Goal: Obtain resource: Obtain resource

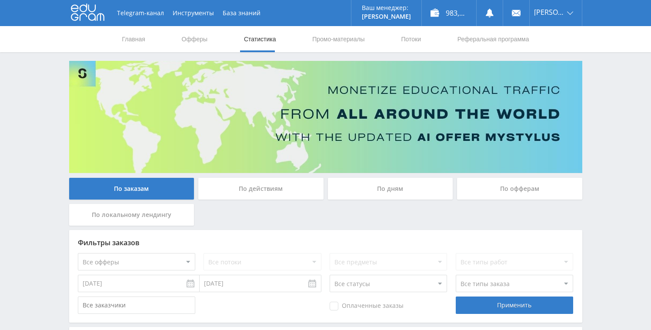
click at [376, 193] on div "По дням" at bounding box center [390, 189] width 125 height 22
click at [0, 0] on input "По дням" at bounding box center [0, 0] width 0 height 0
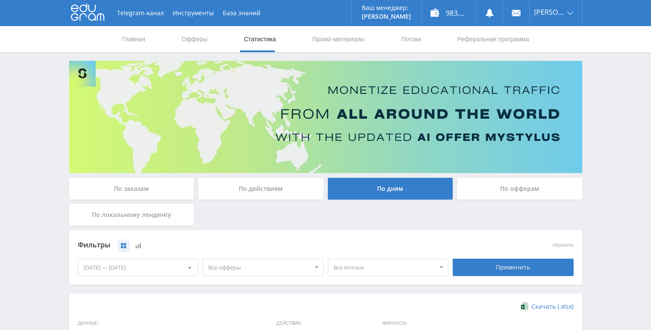
click at [141, 194] on div "По заказам" at bounding box center [131, 189] width 125 height 22
click at [0, 0] on input "По заказам" at bounding box center [0, 0] width 0 height 0
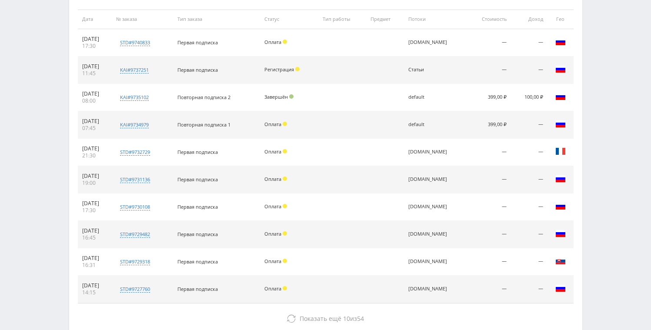
scroll to position [399, 0]
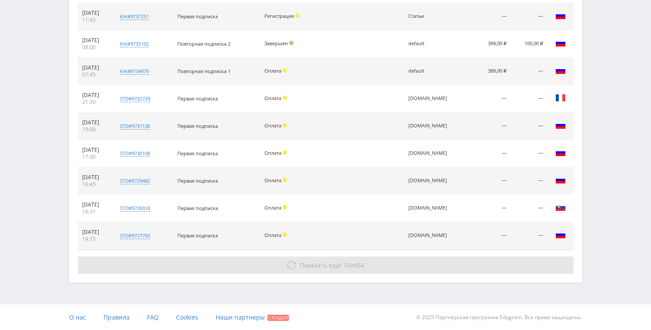
click at [313, 262] on span "Показать ещё" at bounding box center [320, 265] width 42 height 8
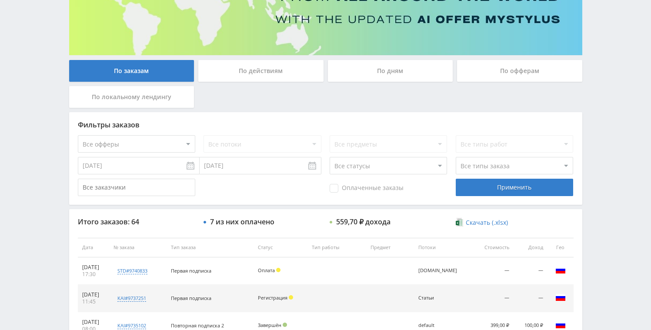
scroll to position [0, 0]
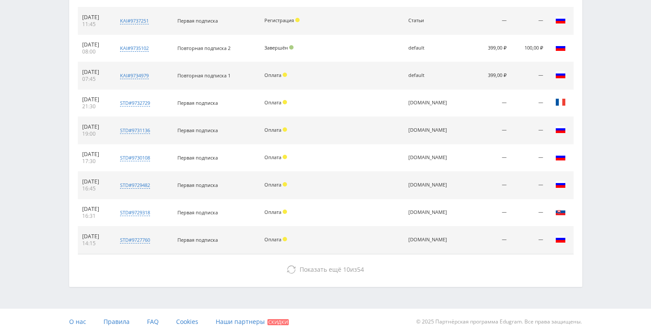
scroll to position [399, 0]
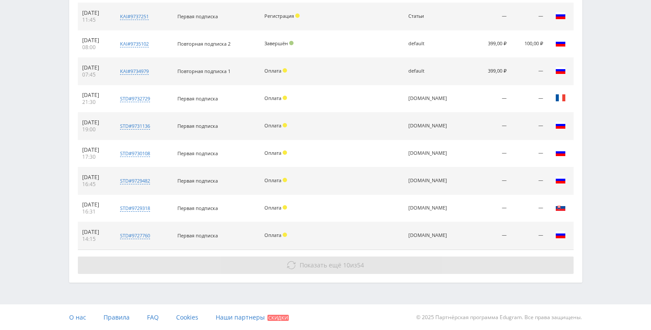
click at [328, 260] on button "Показать ещё 10 из 54" at bounding box center [325, 264] width 495 height 17
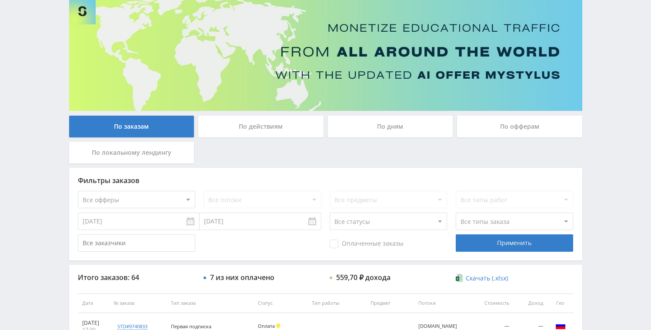
scroll to position [0, 0]
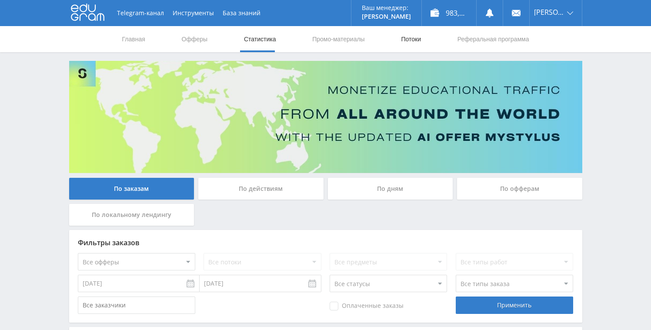
click at [402, 36] on link "Потоки" at bounding box center [411, 39] width 22 height 26
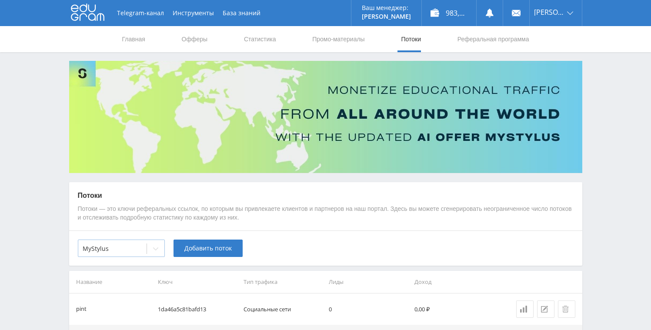
click at [152, 247] on div at bounding box center [155, 248] width 17 height 17
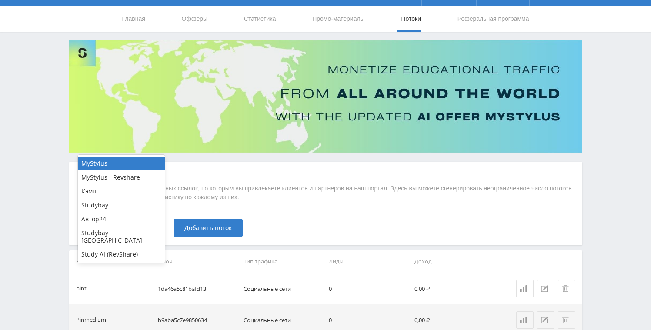
scroll to position [106, 0]
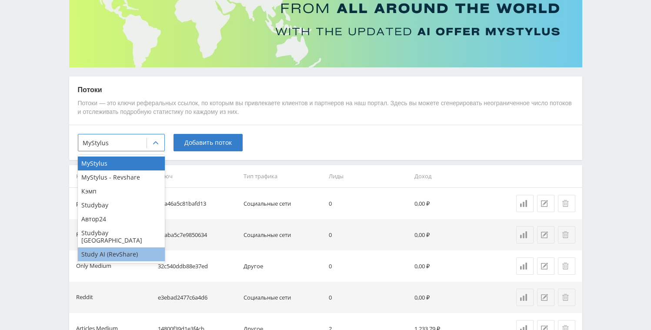
click at [117, 247] on div "Study AI (RevShare)" at bounding box center [121, 254] width 87 height 14
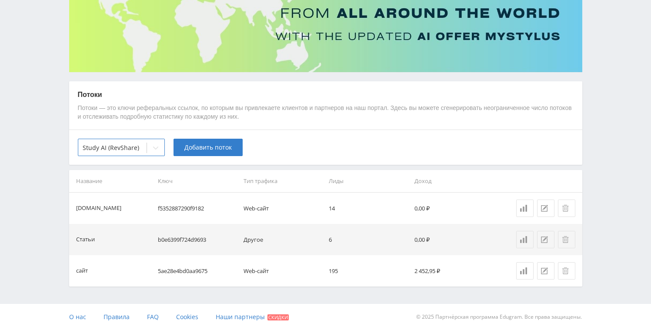
scroll to position [100, 0]
click at [274, 131] on div "option Study AI (RevShare), selected. Study AI (RevShare) Добавить поток" at bounding box center [325, 147] width 513 height 35
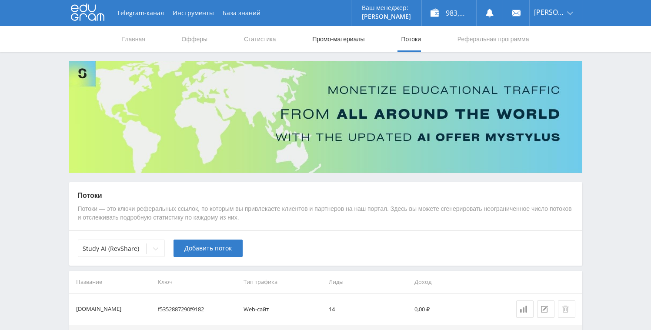
click at [324, 39] on link "Промо-материалы" at bounding box center [338, 39] width 54 height 26
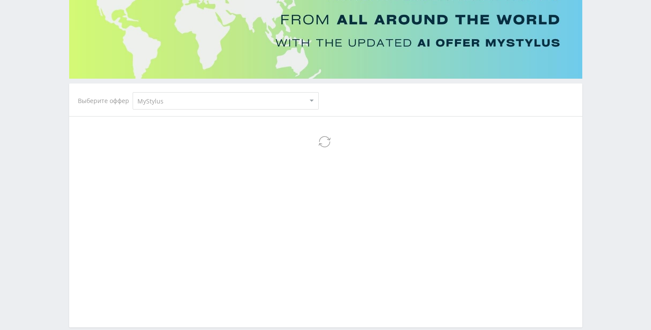
scroll to position [100, 0]
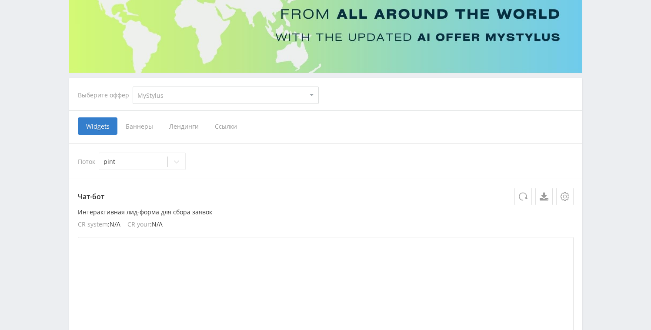
click at [183, 91] on select "MyStylus MyStylus - Revshare Кэмп Studybay Автор24 Studybay [GEOGRAPHIC_DATA] S…" at bounding box center [226, 94] width 186 height 17
select select "376"
click at [133, 86] on select "MyStylus MyStylus - Revshare Кэмп Studybay Автор24 Studybay [GEOGRAPHIC_DATA] S…" at bounding box center [226, 94] width 186 height 17
select select "376"
click at [130, 124] on span "Ссылки" at bounding box center [136, 125] width 39 height 17
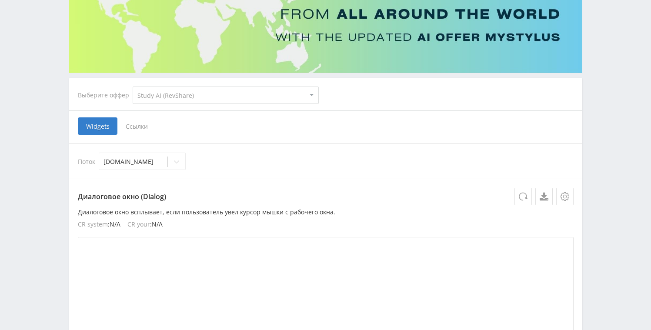
click at [0, 0] on input "Ссылки" at bounding box center [0, 0] width 0 height 0
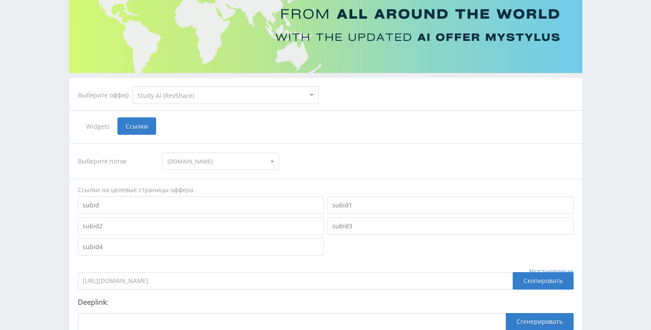
click at [195, 163] on span "[DOMAIN_NAME]" at bounding box center [216, 161] width 98 height 17
click at [189, 196] on button "сайт" at bounding box center [220, 202] width 116 height 12
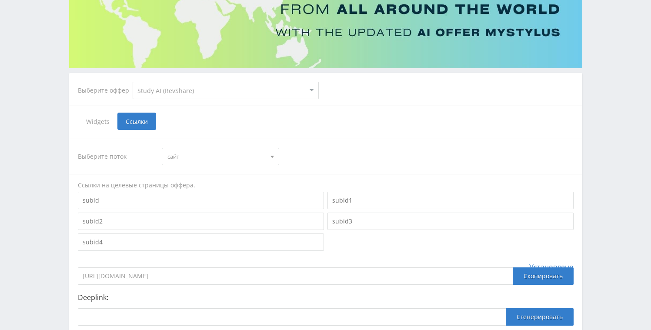
scroll to position [141, 0]
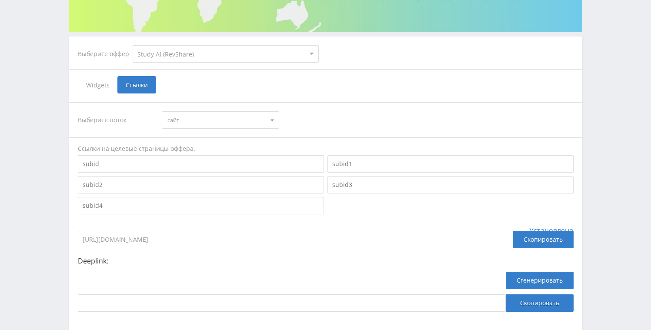
click at [243, 119] on span "сайт" at bounding box center [216, 120] width 98 height 17
click at [231, 137] on button "[DOMAIN_NAME]" at bounding box center [220, 136] width 116 height 12
click at [254, 119] on span "[DOMAIN_NAME]" at bounding box center [216, 120] width 98 height 17
click at [231, 159] on button "сайт" at bounding box center [220, 160] width 116 height 12
click at [539, 242] on div "Скопировать" at bounding box center [542, 239] width 61 height 17
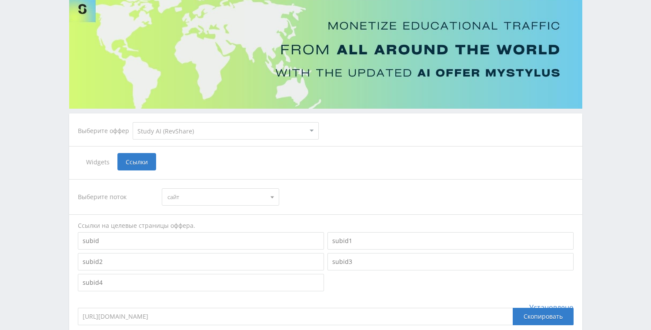
scroll to position [0, 0]
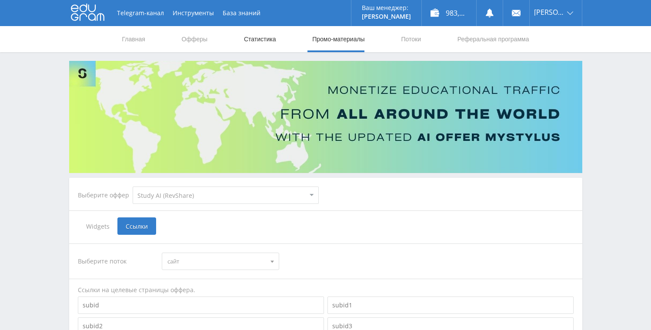
click at [253, 41] on link "Статистика" at bounding box center [260, 39] width 34 height 26
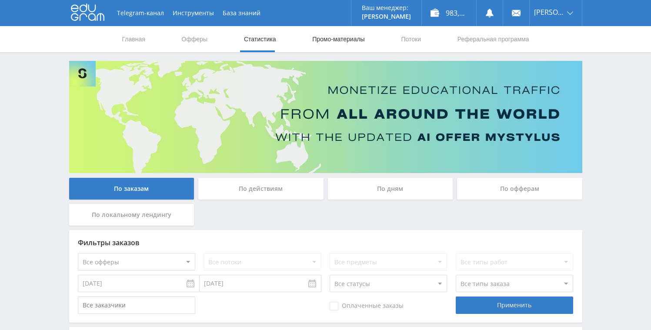
click at [319, 40] on link "Промо-материалы" at bounding box center [338, 39] width 54 height 26
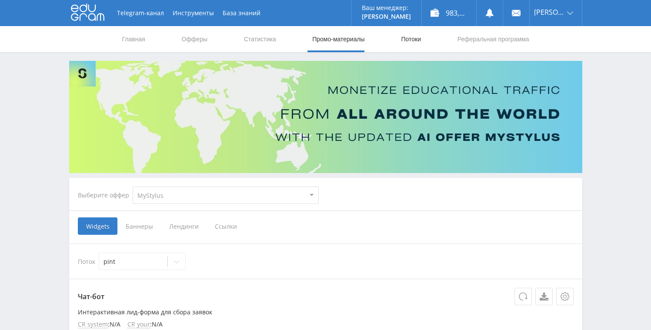
click at [416, 39] on link "Потоки" at bounding box center [411, 39] width 22 height 26
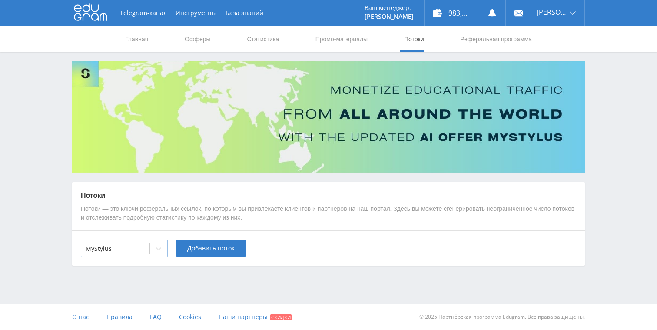
click at [137, 249] on div at bounding box center [116, 248] width 60 height 9
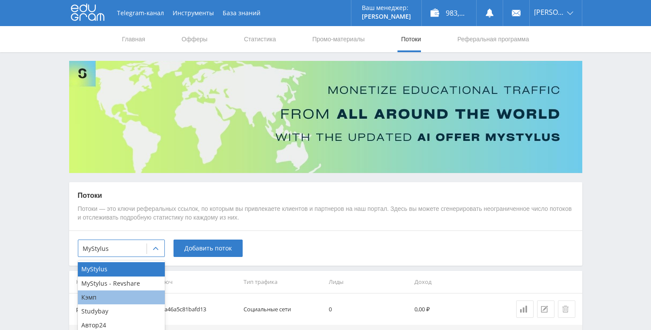
click at [114, 296] on div "Кэмп" at bounding box center [121, 297] width 87 height 14
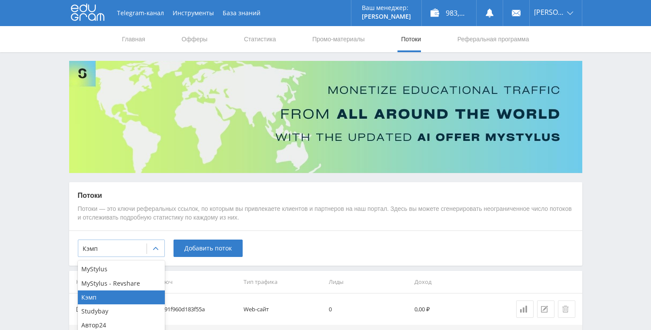
click at [142, 247] on div at bounding box center [113, 248] width 60 height 9
click at [113, 328] on div "Автор24" at bounding box center [121, 325] width 87 height 14
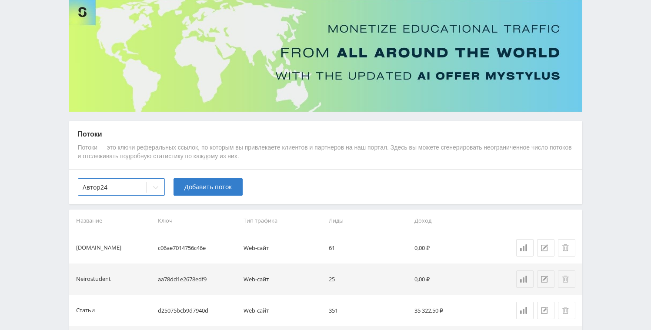
scroll to position [51, 0]
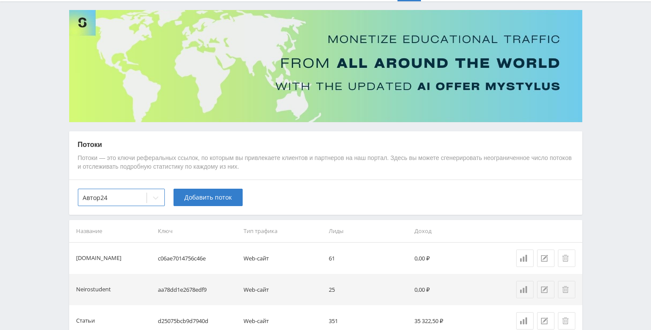
click at [106, 188] on div "option Автор24, selected. Автор24 Добавить поток" at bounding box center [325, 197] width 513 height 35
click at [106, 199] on div at bounding box center [113, 197] width 60 height 9
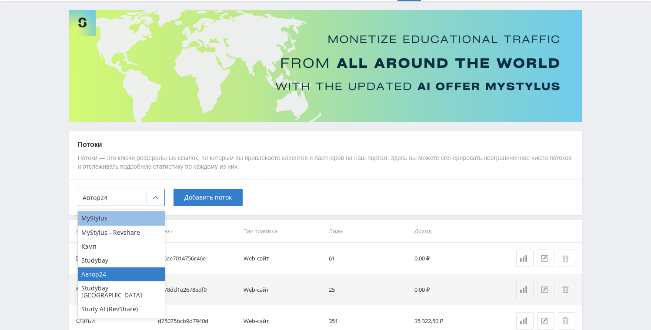
click at [130, 223] on div "MyStylus" at bounding box center [121, 218] width 87 height 14
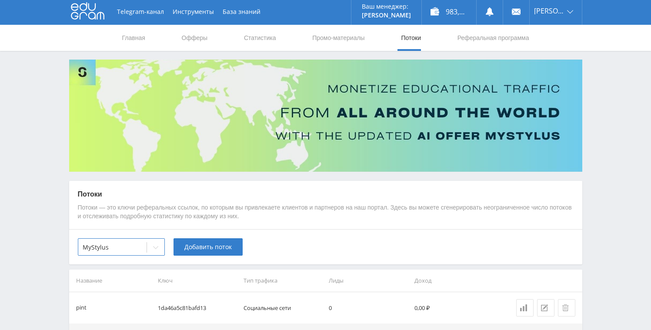
scroll to position [0, 0]
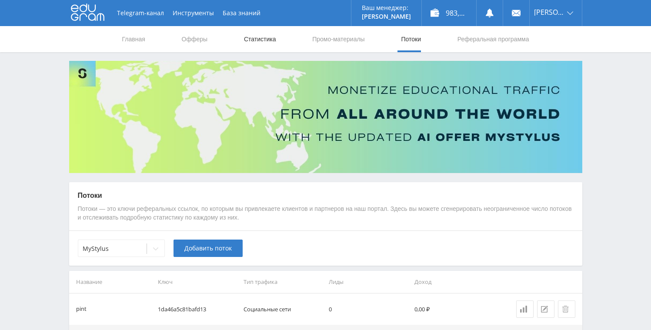
click at [269, 39] on link "Статистика" at bounding box center [260, 39] width 34 height 26
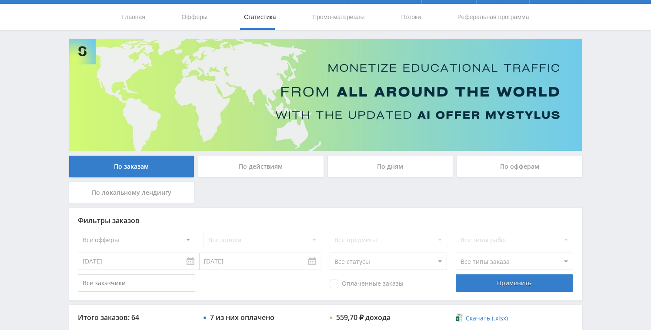
scroll to position [199, 0]
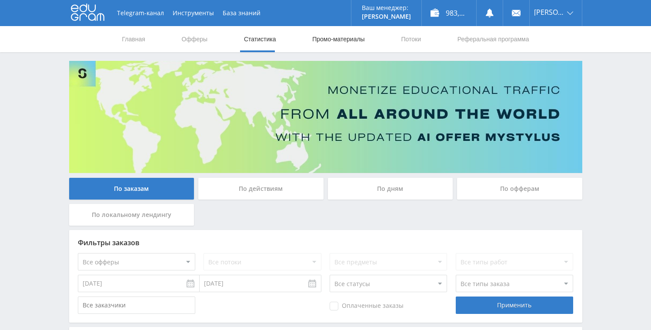
click at [323, 37] on link "Промо-материалы" at bounding box center [338, 39] width 54 height 26
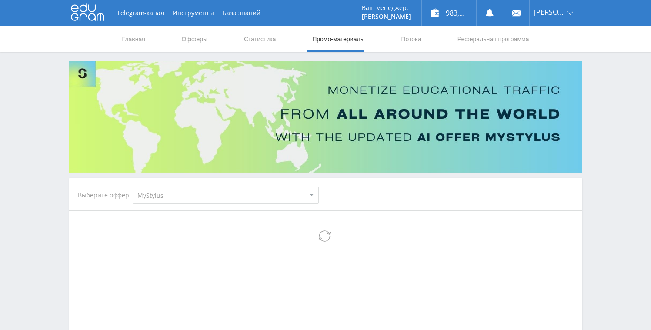
click at [166, 196] on select "MyStylus MyStylus - Revshare Кэмп Studybay Автор24 Studybay [GEOGRAPHIC_DATA] S…" at bounding box center [226, 194] width 186 height 17
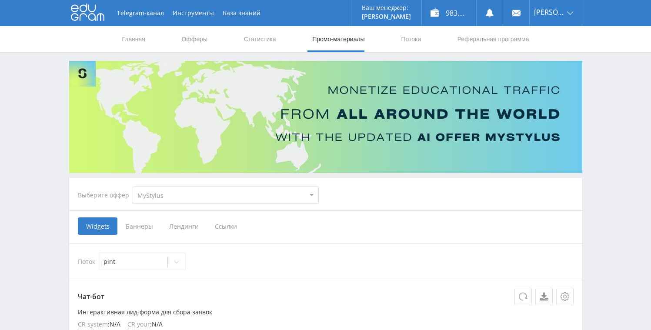
click at [173, 196] on select "MyStylus MyStylus - Revshare Кэмп Studybay Автор24 Studybay [GEOGRAPHIC_DATA] S…" at bounding box center [226, 194] width 186 height 17
select select "376"
click at [133, 186] on select "MyStylus MyStylus - Revshare Кэмп Studybay Автор24 Studybay [GEOGRAPHIC_DATA] S…" at bounding box center [226, 194] width 186 height 17
select select "376"
click at [137, 229] on span "Ссылки" at bounding box center [136, 225] width 39 height 17
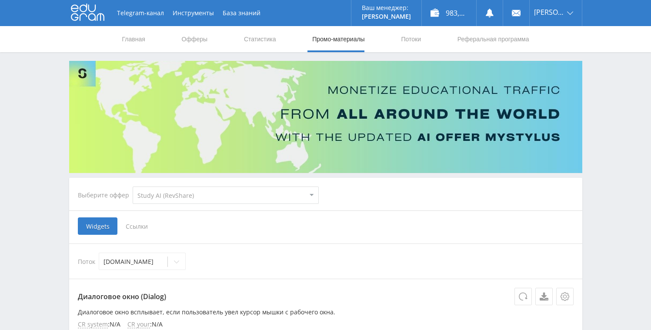
click at [0, 0] on input "Ссылки" at bounding box center [0, 0] width 0 height 0
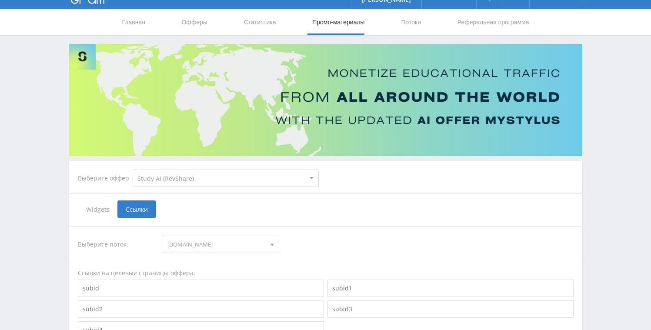
click at [237, 246] on span "[DOMAIN_NAME]" at bounding box center [216, 244] width 98 height 17
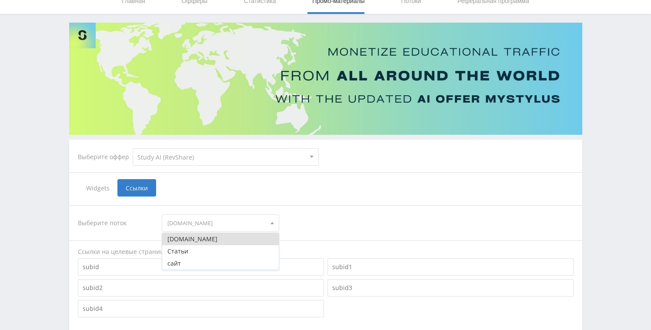
scroll to position [90, 0]
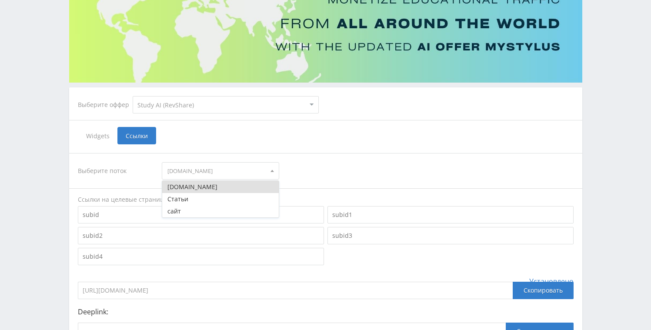
click at [332, 137] on div "Widgets Ссылки" at bounding box center [325, 135] width 495 height 17
click at [256, 167] on span "[DOMAIN_NAME]" at bounding box center [216, 171] width 98 height 17
click at [213, 212] on button "сайт" at bounding box center [220, 211] width 116 height 12
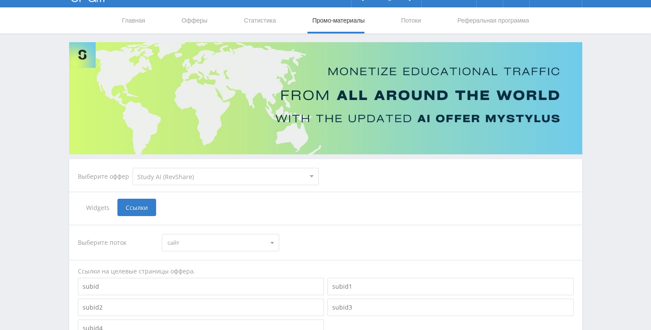
scroll to position [8, 0]
